Goal: Download file/media

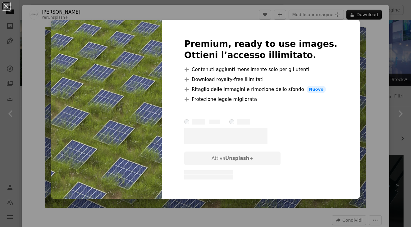
scroll to position [424, 0]
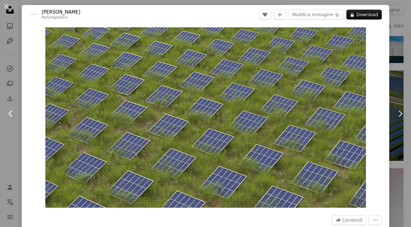
click at [16, 127] on link "Chevron left" at bounding box center [11, 114] width 22 height 60
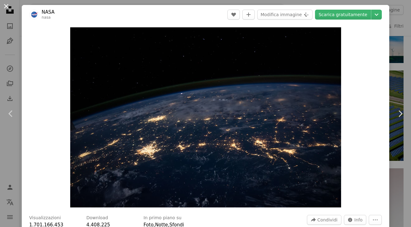
click at [8, 5] on button "An X shape" at bounding box center [5, 5] width 7 height 7
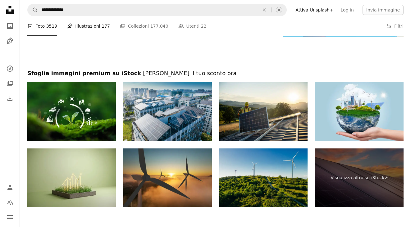
scroll to position [1028, 0]
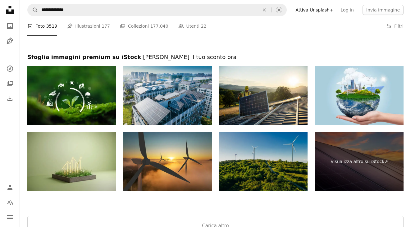
click at [255, 151] on img at bounding box center [263, 161] width 89 height 59
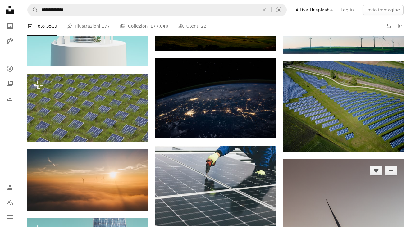
scroll to position [422, 0]
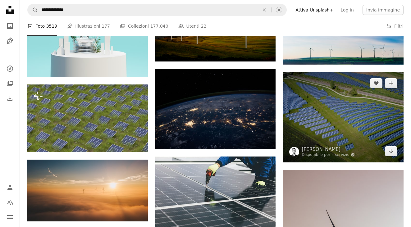
click at [305, 97] on img at bounding box center [343, 117] width 121 height 90
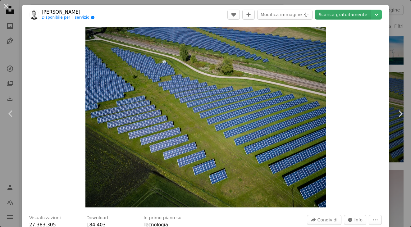
click at [338, 12] on link "Scarica gratuitamente" at bounding box center [343, 15] width 56 height 10
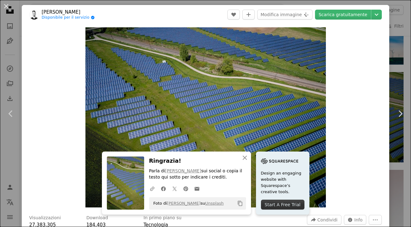
click at [403, 50] on div "An X shape Chevron left Chevron right An X shape Chiudi Ringrazia! Parla di [PE…" at bounding box center [205, 113] width 411 height 227
